Goal: Navigation & Orientation: Find specific page/section

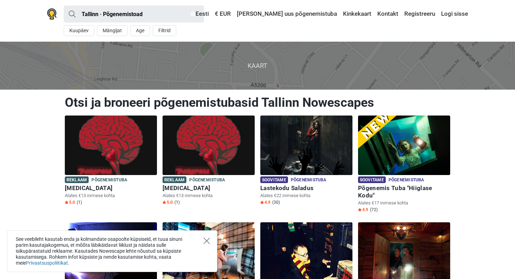
click at [208, 242] on icon "Close" at bounding box center [206, 241] width 6 height 6
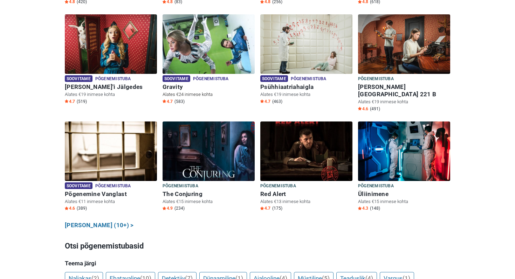
scroll to position [307, 0]
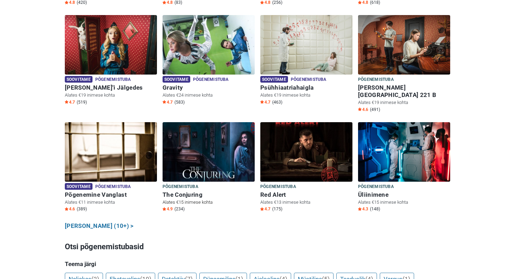
click at [198, 191] on h6 "The Conjuring" at bounding box center [208, 194] width 92 height 7
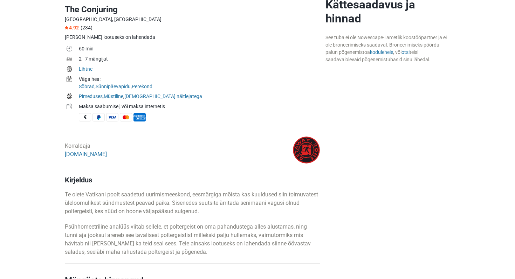
scroll to position [223, 0]
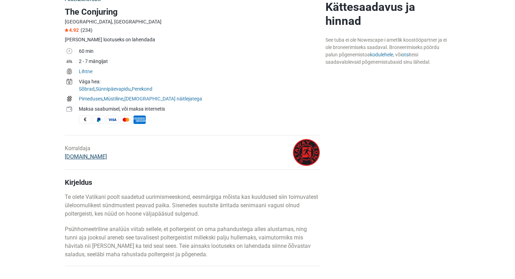
click at [91, 156] on link "[DOMAIN_NAME]" at bounding box center [86, 156] width 42 height 7
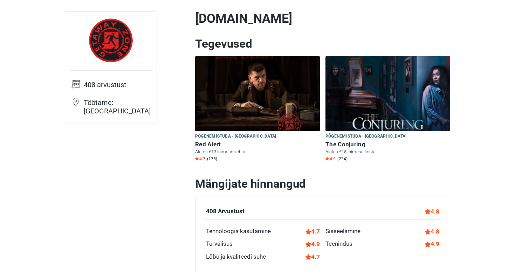
scroll to position [47, 0]
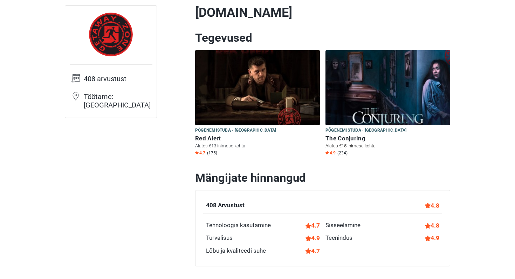
click at [358, 138] on h6 "The Conjuring" at bounding box center [387, 138] width 125 height 7
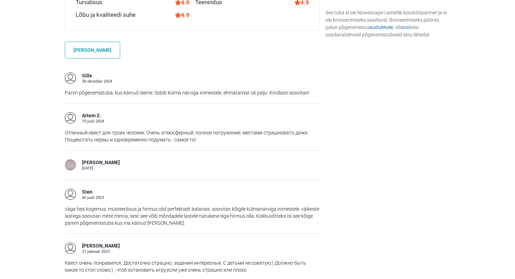
scroll to position [570, 0]
